Goal: Navigation & Orientation: Find specific page/section

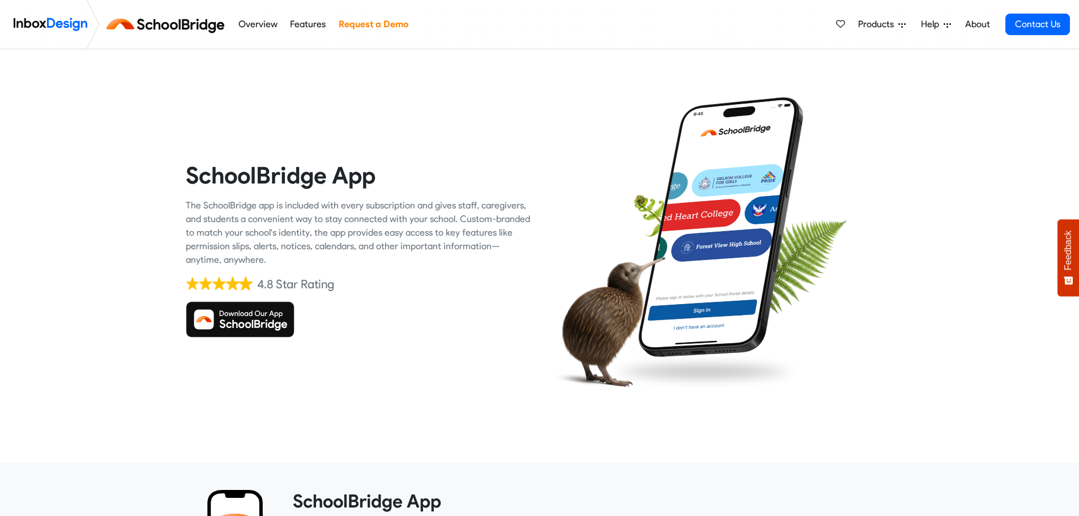
click at [267, 324] on img at bounding box center [240, 319] width 109 height 36
click at [168, 27] on img at bounding box center [167, 24] width 127 height 27
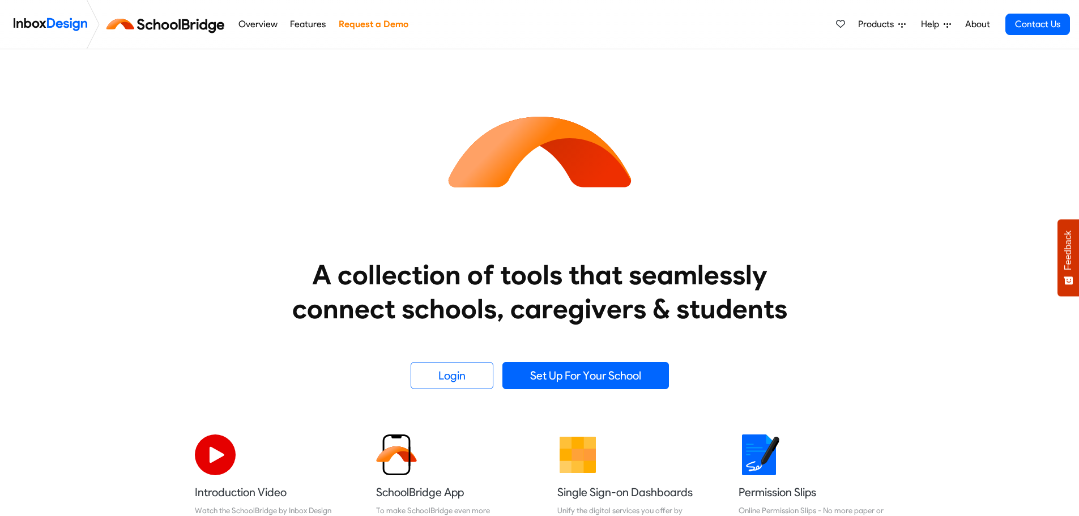
click at [168, 27] on img at bounding box center [167, 24] width 127 height 27
click at [455, 374] on link "Login" at bounding box center [452, 375] width 83 height 27
